Goal: Task Accomplishment & Management: Complete application form

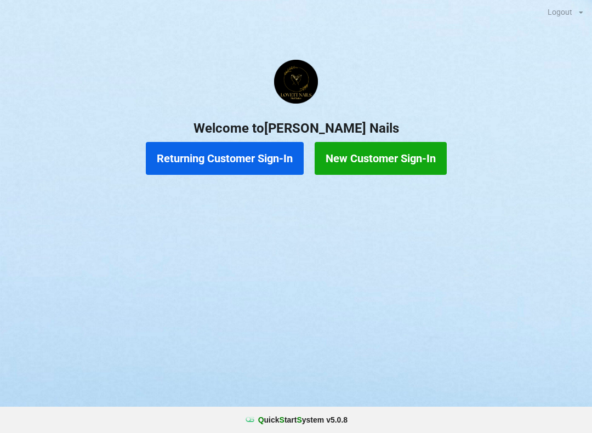
click at [230, 166] on button "Returning Customer Sign-In" at bounding box center [225, 158] width 158 height 33
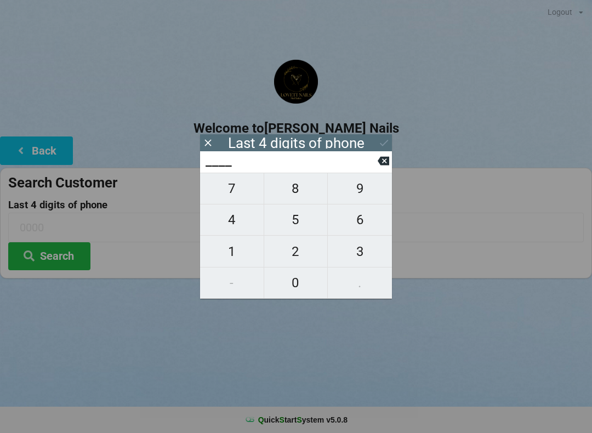
click at [359, 194] on span "9" at bounding box center [360, 188] width 64 height 23
type input "9___"
click at [219, 192] on span "7" at bounding box center [232, 188] width 64 height 23
type input "97__"
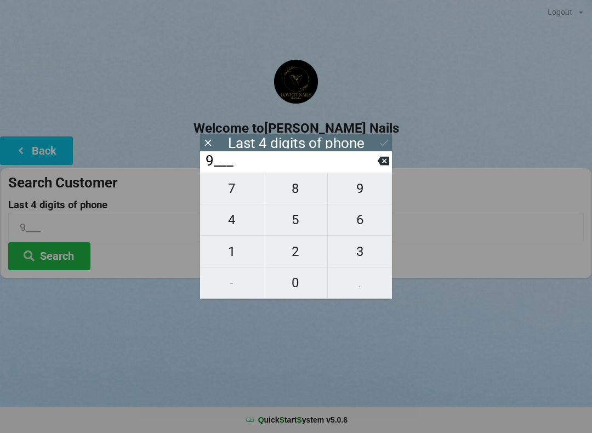
type input "97__"
click at [298, 225] on span "5" at bounding box center [296, 219] width 64 height 23
type input "975_"
click at [225, 252] on span "1" at bounding box center [232, 251] width 64 height 23
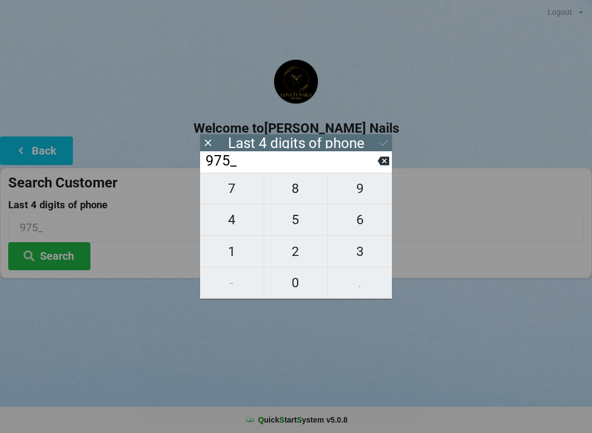
type input "9751"
click at [381, 142] on icon at bounding box center [384, 143] width 12 height 12
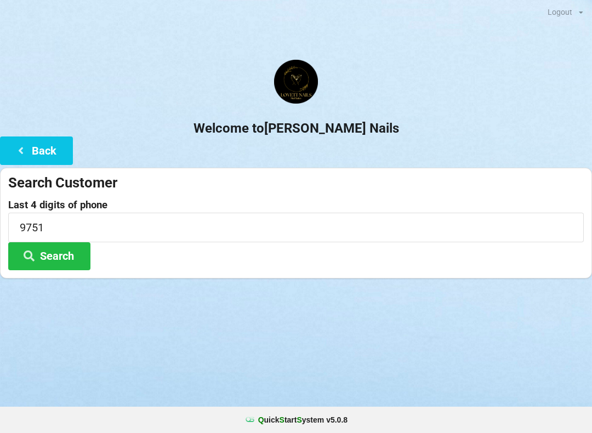
click at [64, 258] on button "Search" at bounding box center [49, 256] width 82 height 28
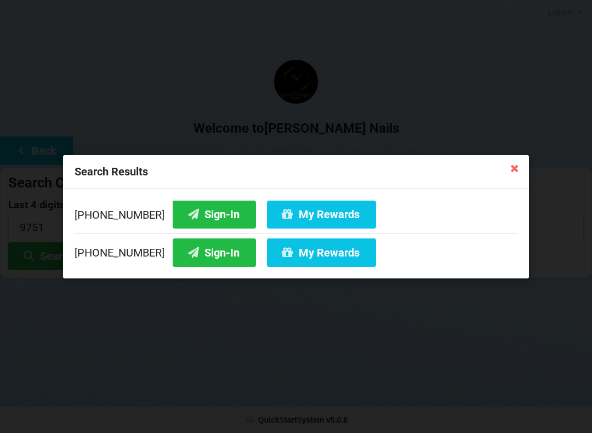
click at [335, 218] on button "My Rewards" at bounding box center [321, 214] width 109 height 28
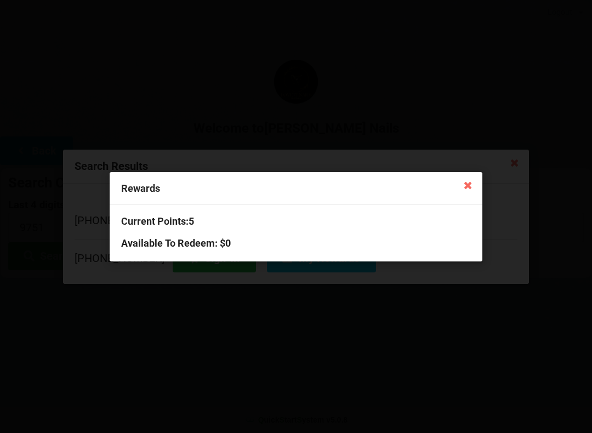
click at [474, 193] on icon at bounding box center [468, 185] width 18 height 18
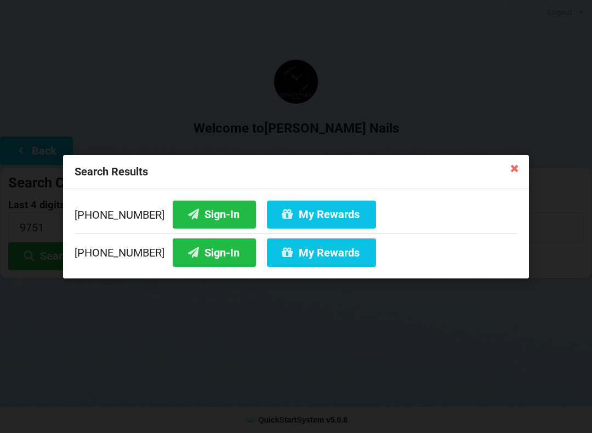
click at [211, 221] on button "Sign-In" at bounding box center [214, 214] width 83 height 28
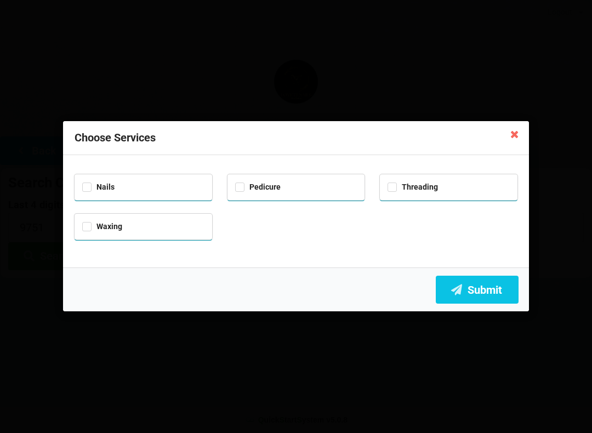
click at [88, 190] on div "Nails" at bounding box center [143, 186] width 122 height 13
checkbox input "true"
click at [245, 191] on div "Pedicure" at bounding box center [296, 186] width 122 height 13
checkbox input "true"
click at [485, 296] on button "Submit" at bounding box center [477, 290] width 83 height 28
